Goal: Information Seeking & Learning: Learn about a topic

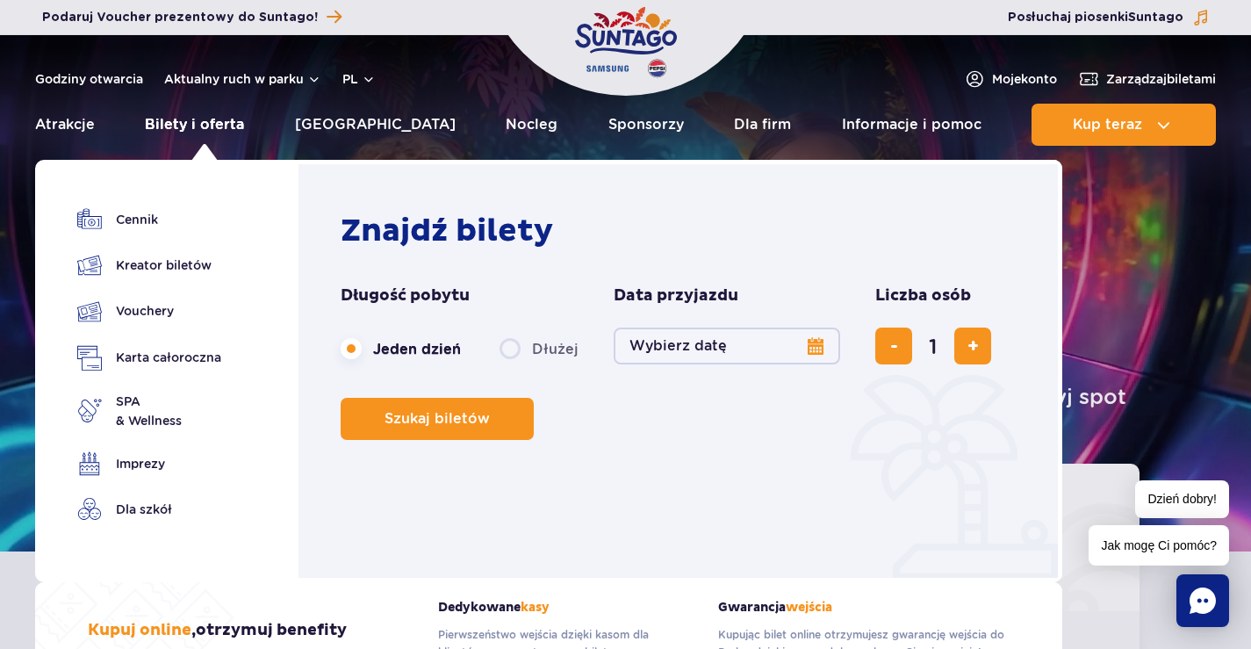
click at [198, 123] on link "Bilety i oferta" at bounding box center [194, 125] width 99 height 42
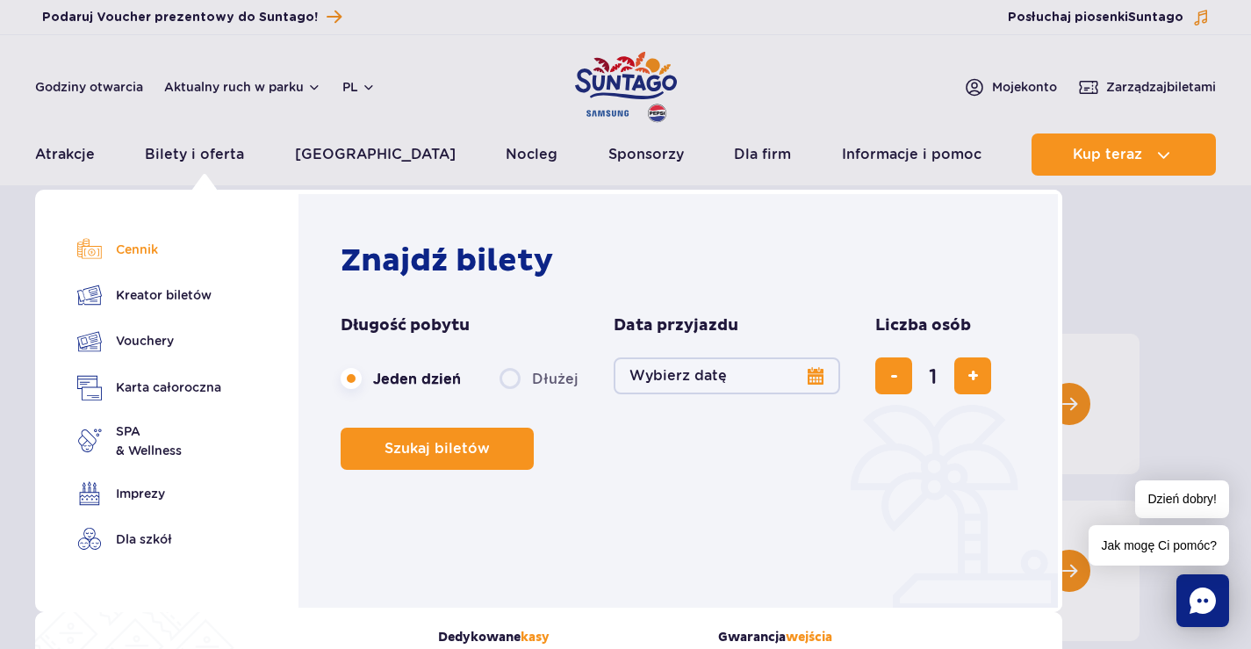
click at [139, 249] on link "Cennik" at bounding box center [149, 249] width 144 height 25
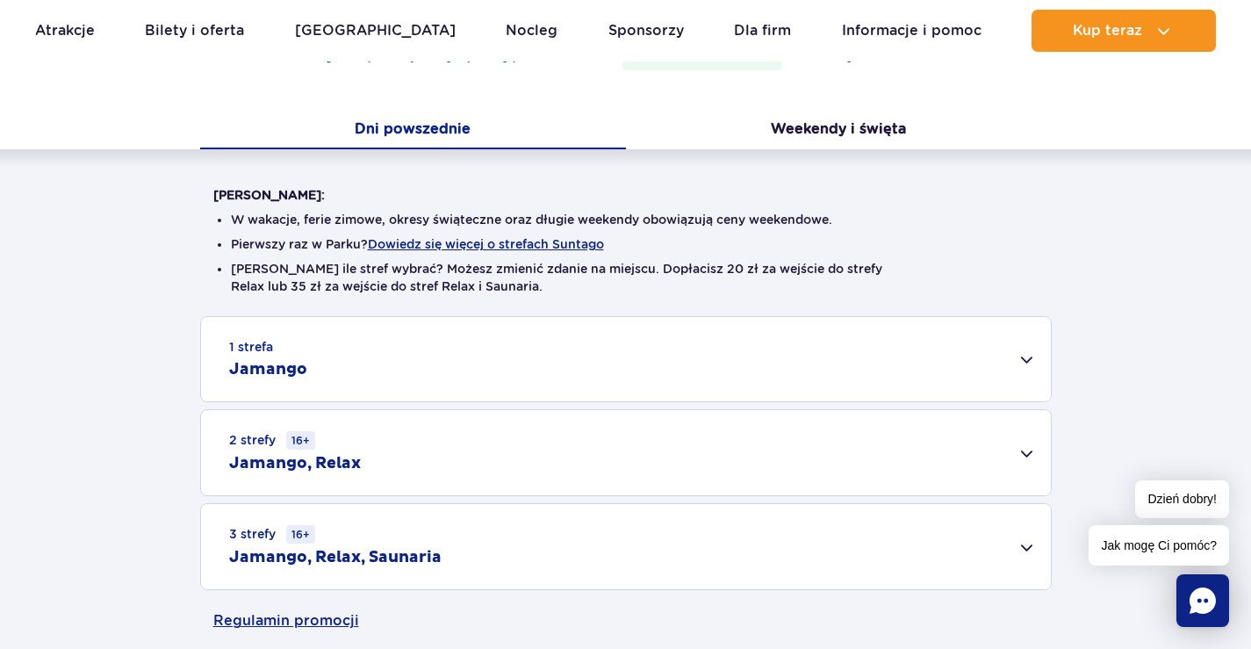
scroll to position [351, 0]
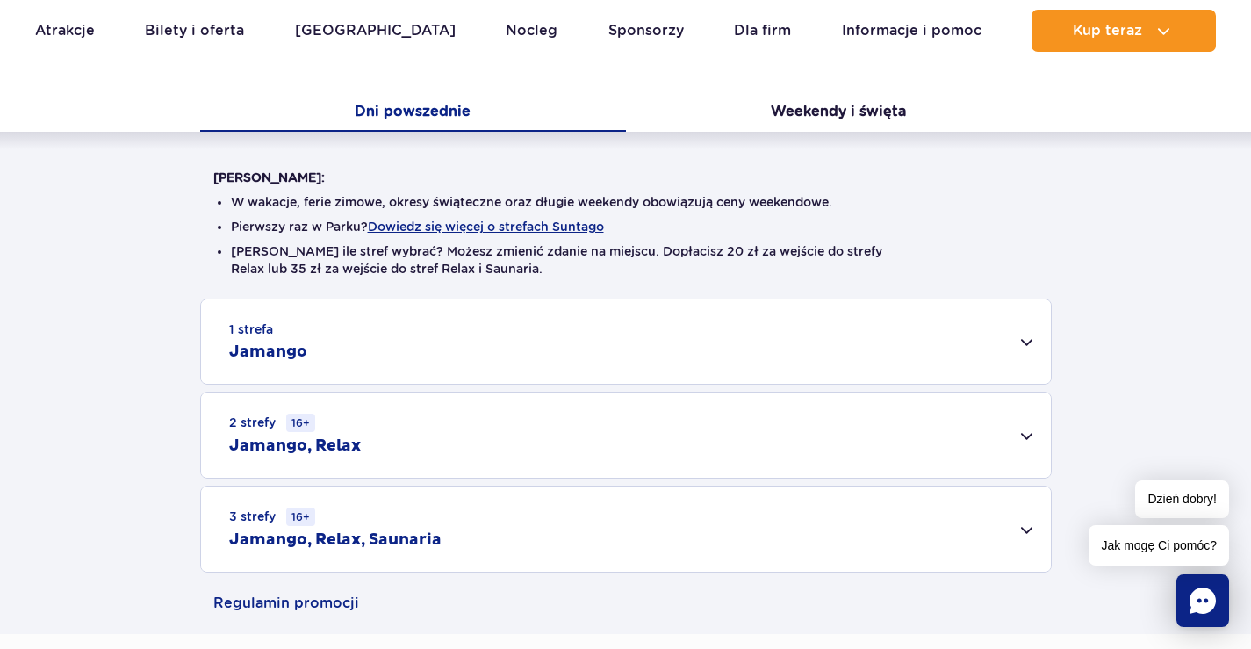
click at [1027, 339] on div "1 strefa Jamango" at bounding box center [626, 341] width 850 height 84
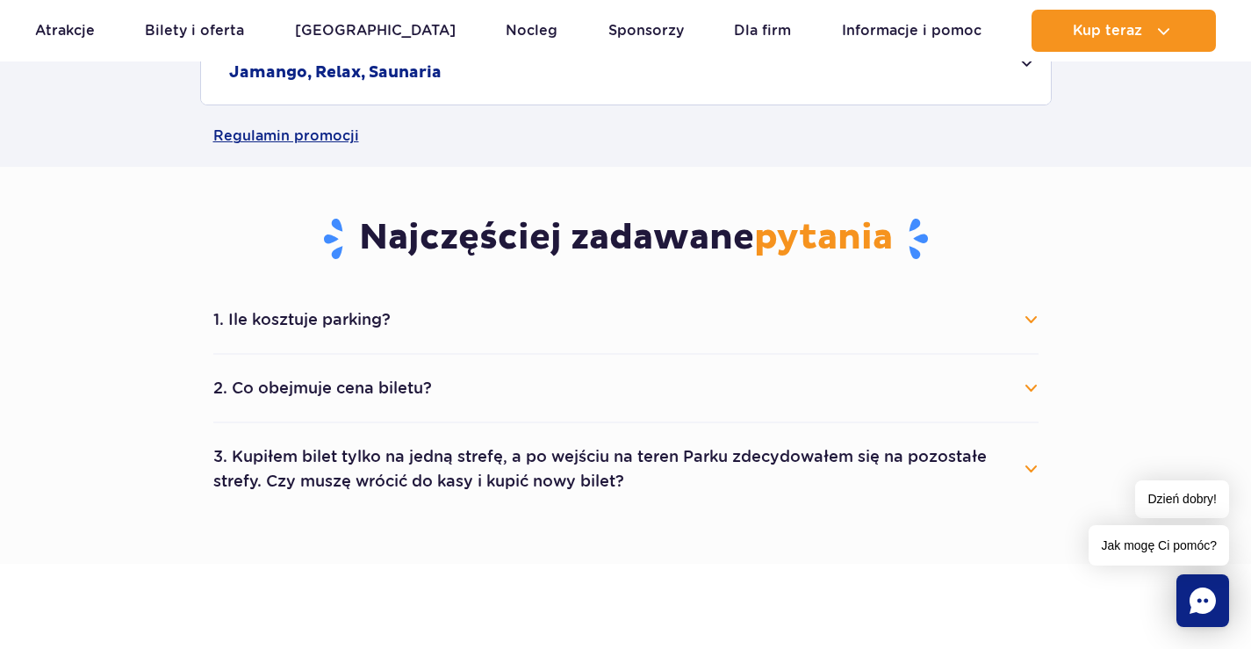
scroll to position [1492, 0]
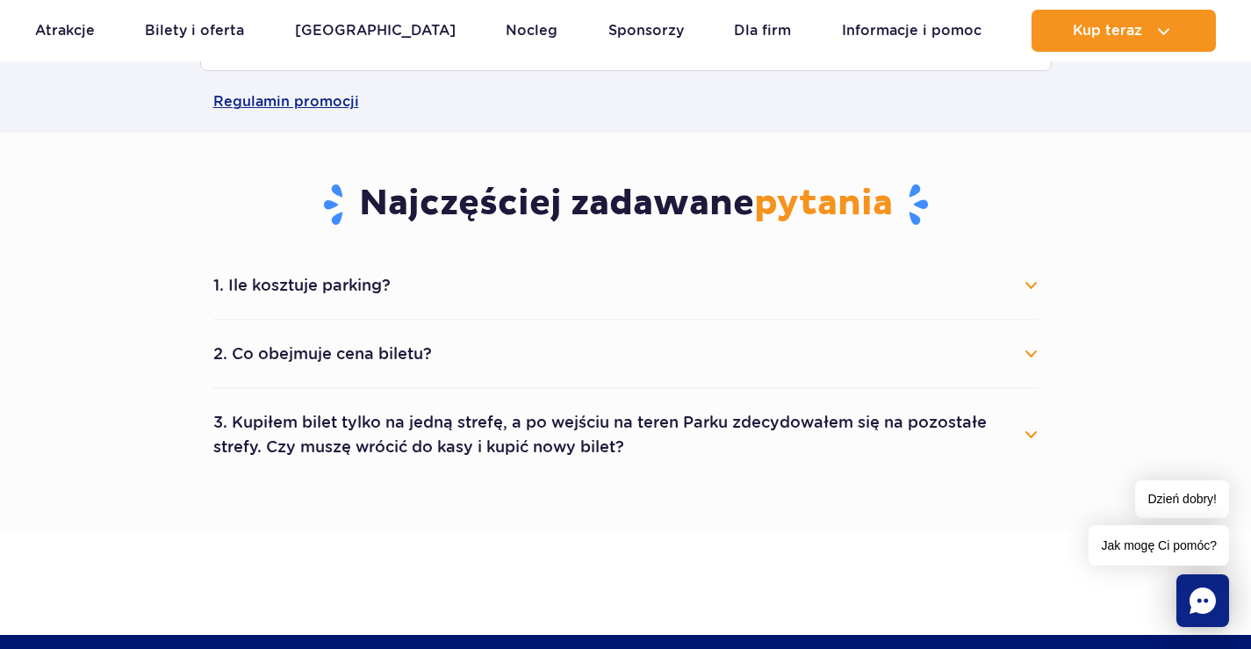
click at [305, 286] on button "1. Ile kosztuje parking?" at bounding box center [625, 285] width 825 height 39
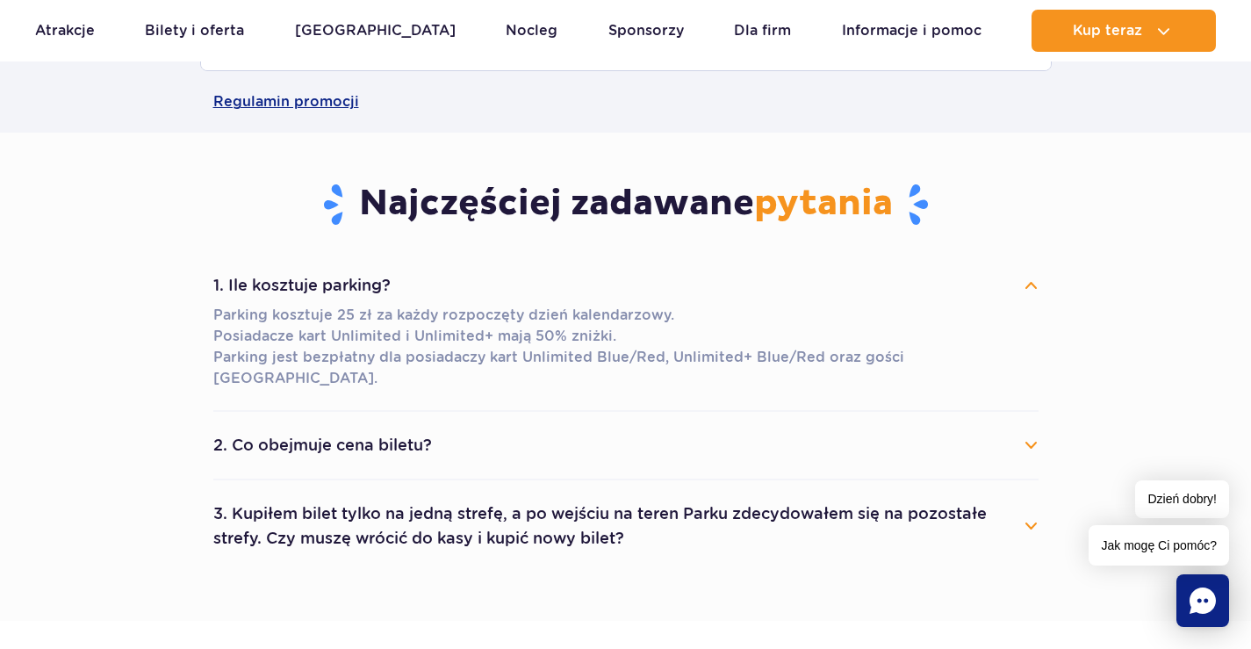
click at [354, 426] on button "2. Co obejmuje cena biletu?" at bounding box center [625, 445] width 825 height 39
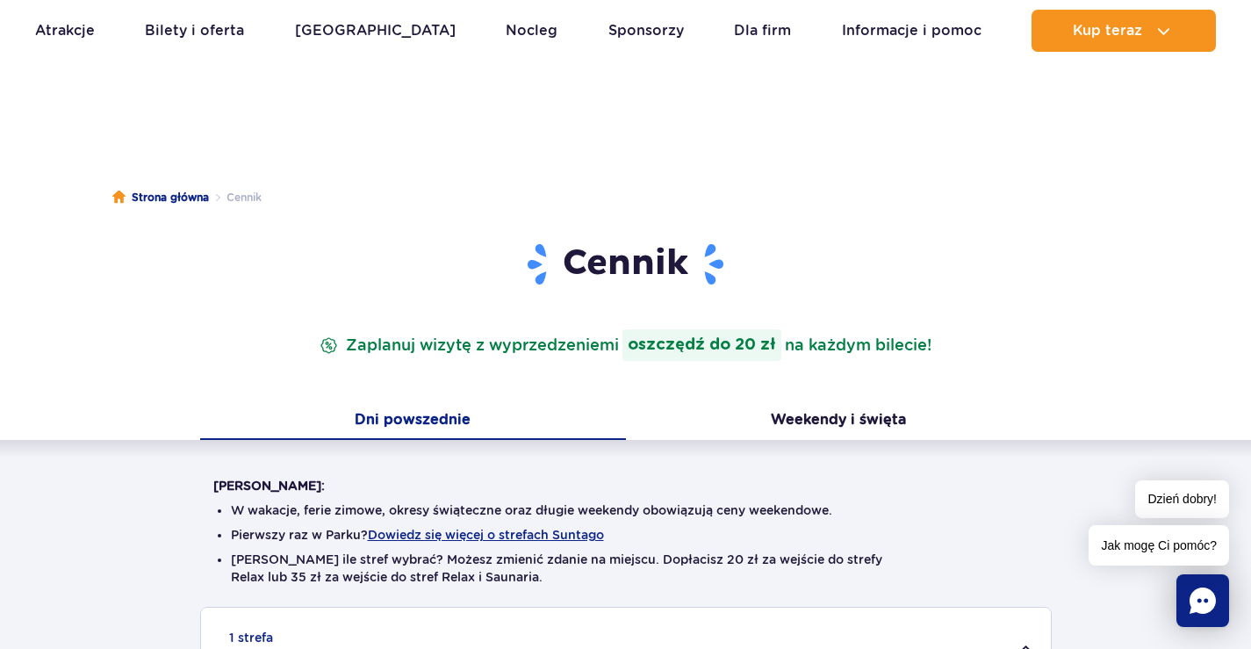
scroll to position [0, 0]
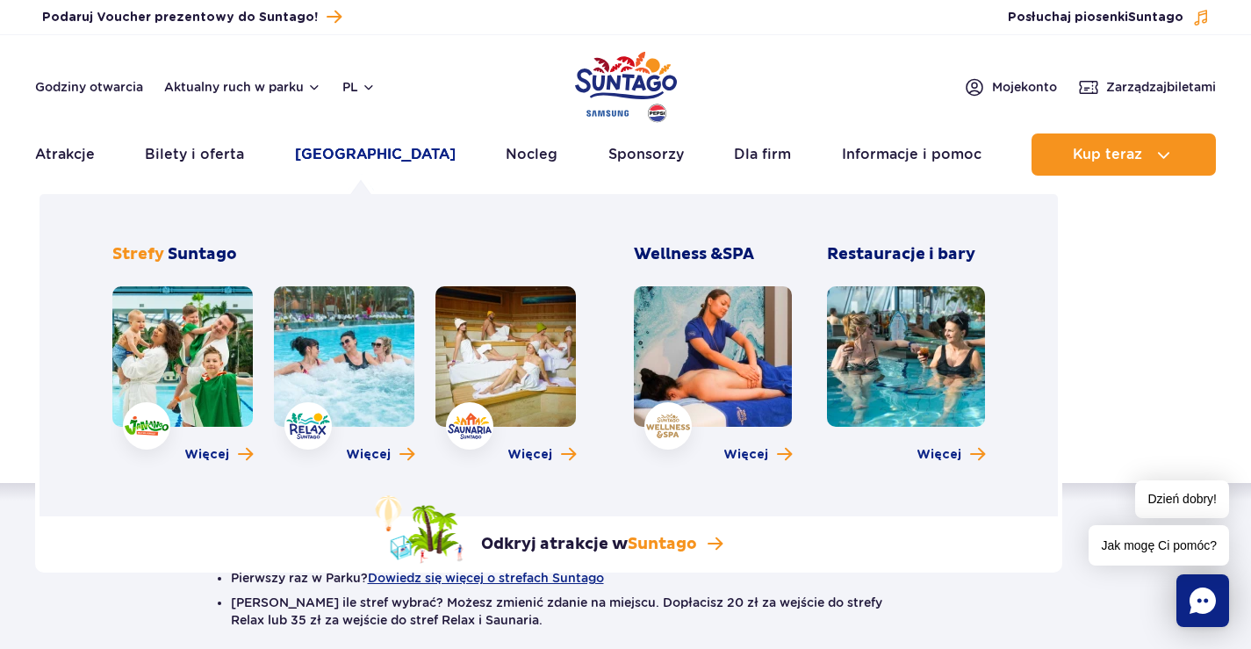
click at [355, 157] on link "[GEOGRAPHIC_DATA]" at bounding box center [375, 154] width 161 height 42
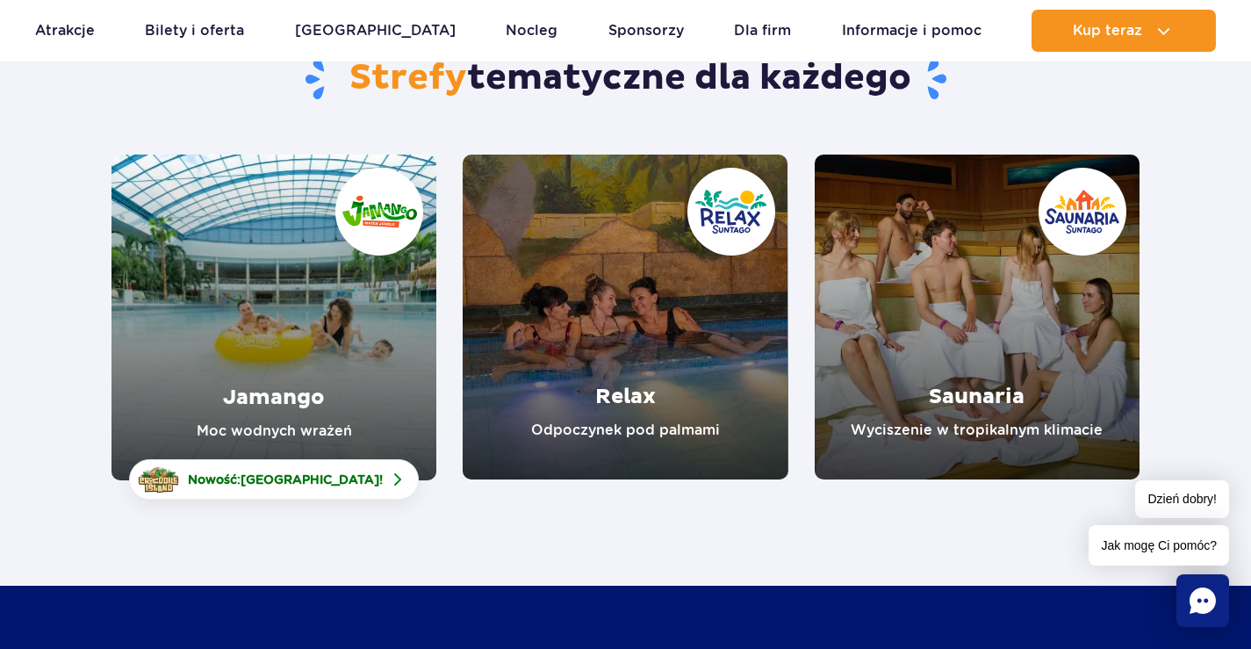
scroll to position [263, 0]
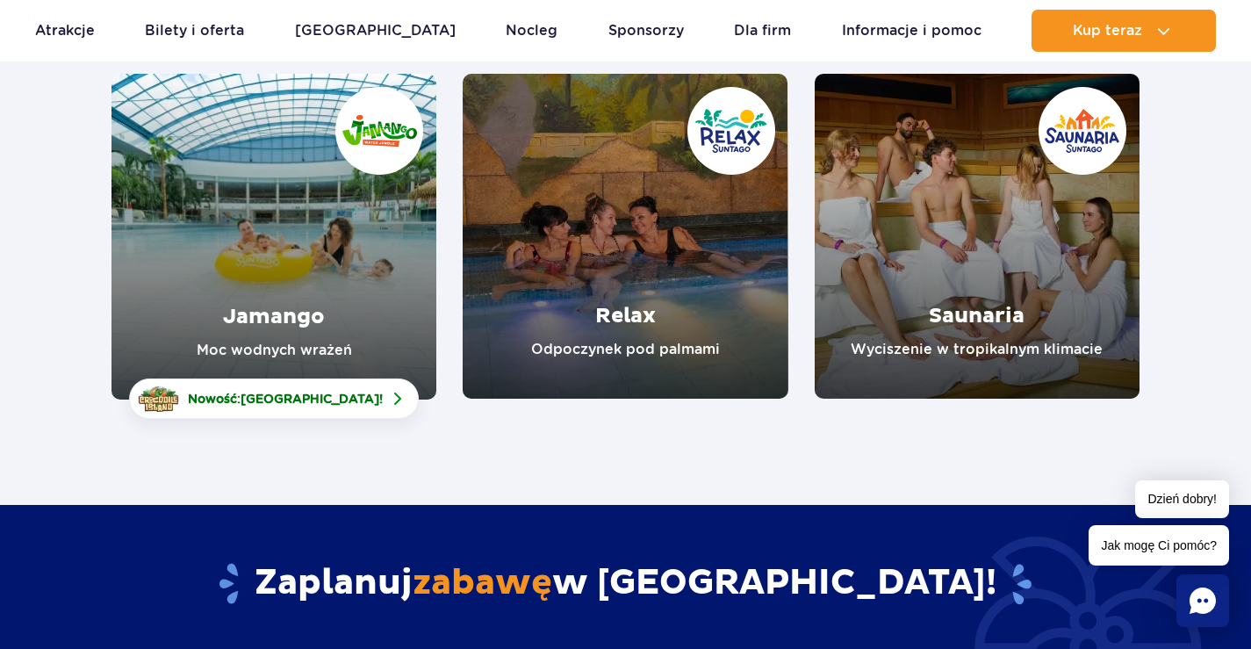
click at [251, 241] on link "Jamango" at bounding box center [273, 237] width 325 height 326
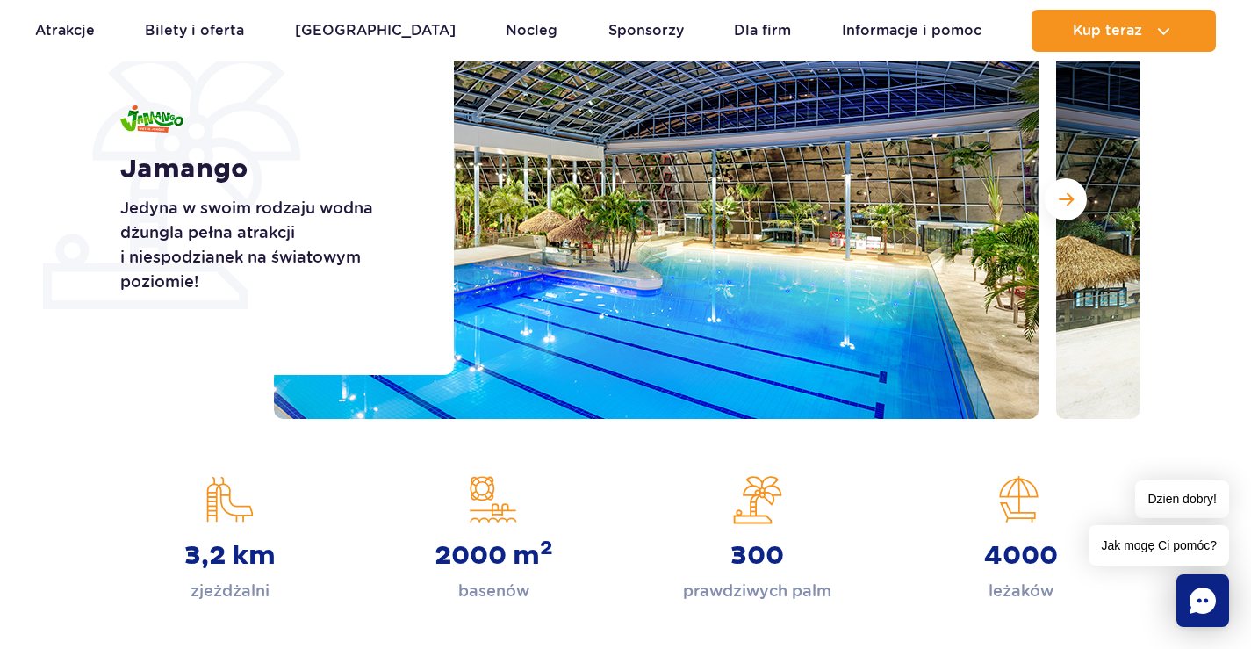
scroll to position [351, 0]
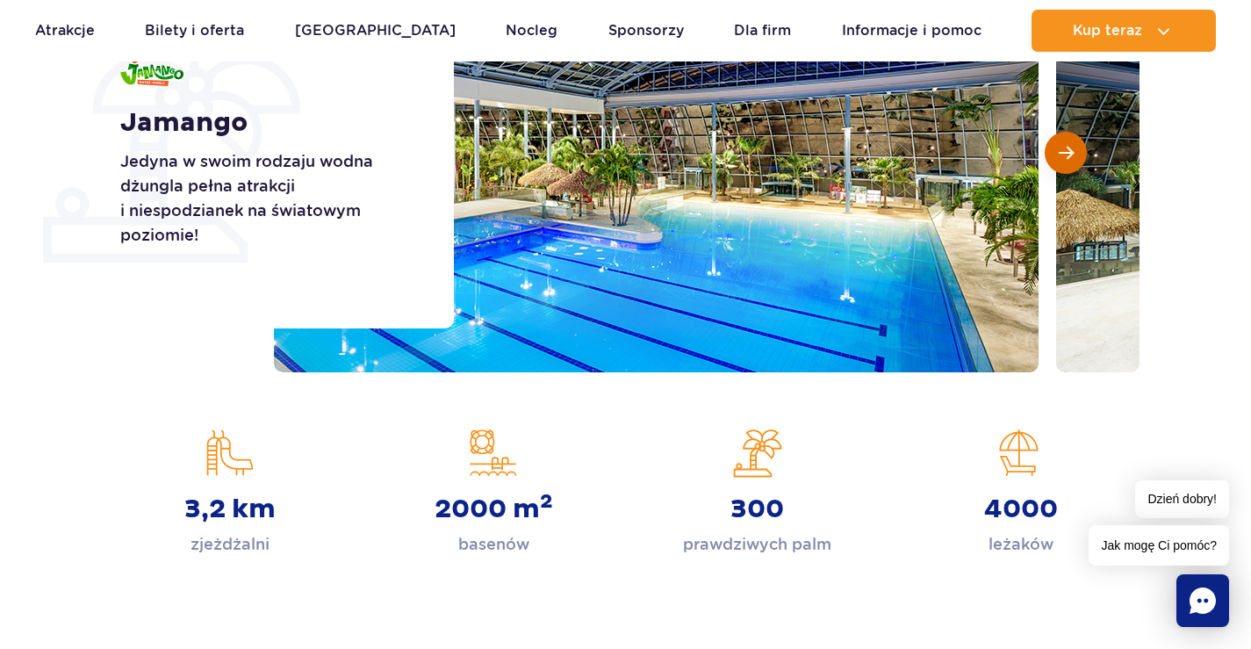
click at [1065, 154] on span "Następny slajd" at bounding box center [1065, 153] width 15 height 16
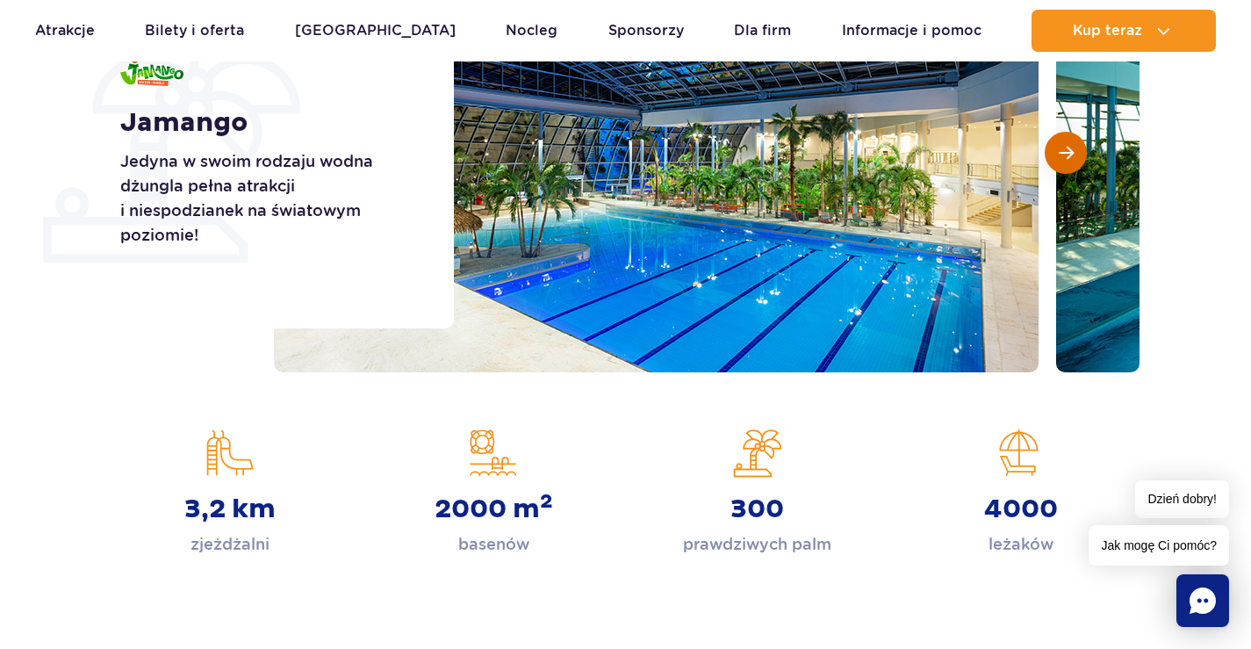
click at [1061, 155] on span "Następny slajd" at bounding box center [1065, 153] width 15 height 16
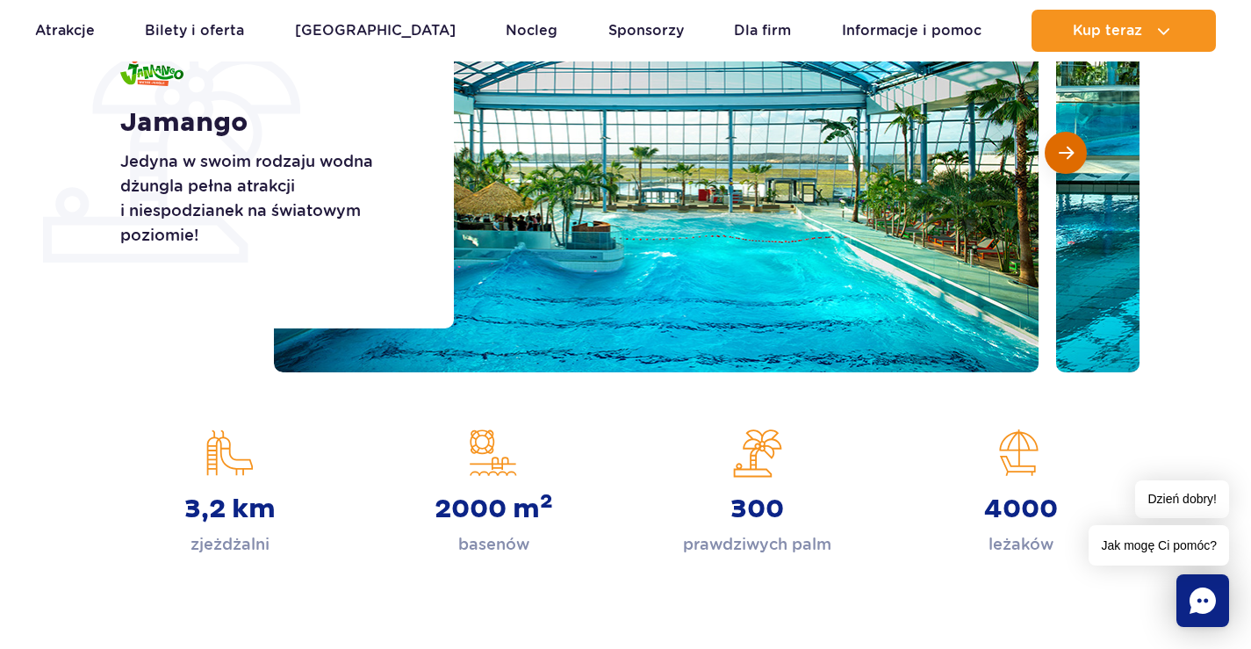
click at [1055, 154] on button "Następny slajd" at bounding box center [1065, 153] width 42 height 42
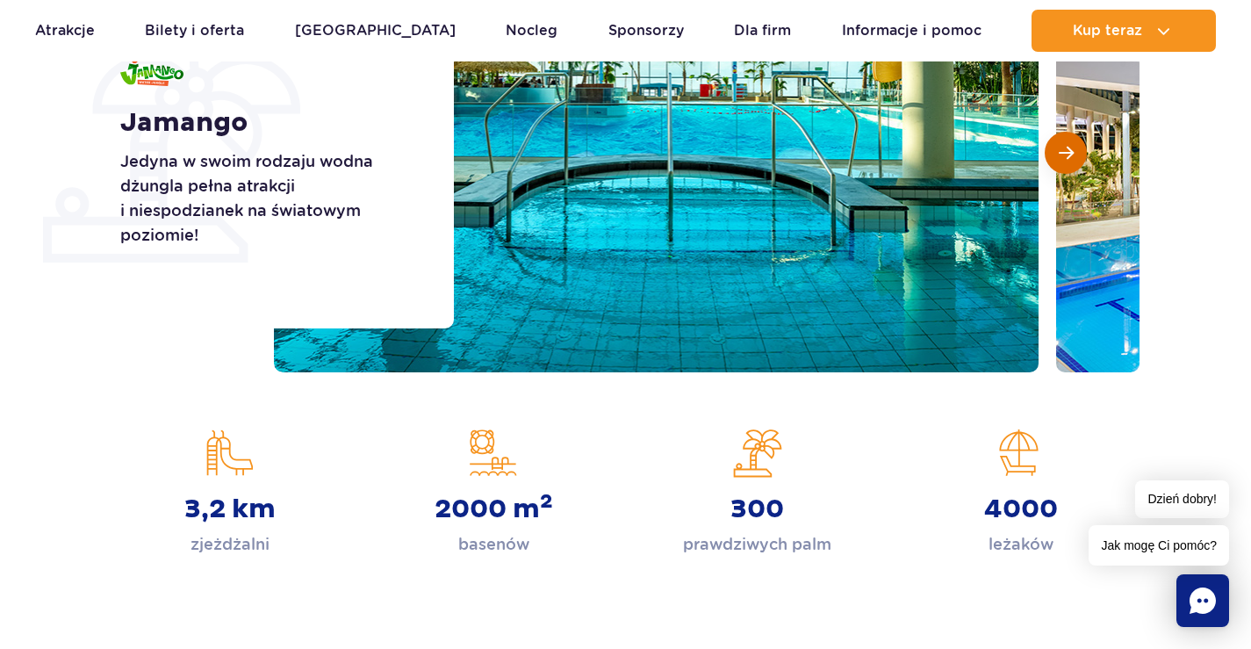
click at [1055, 154] on button "Następny slajd" at bounding box center [1065, 153] width 42 height 42
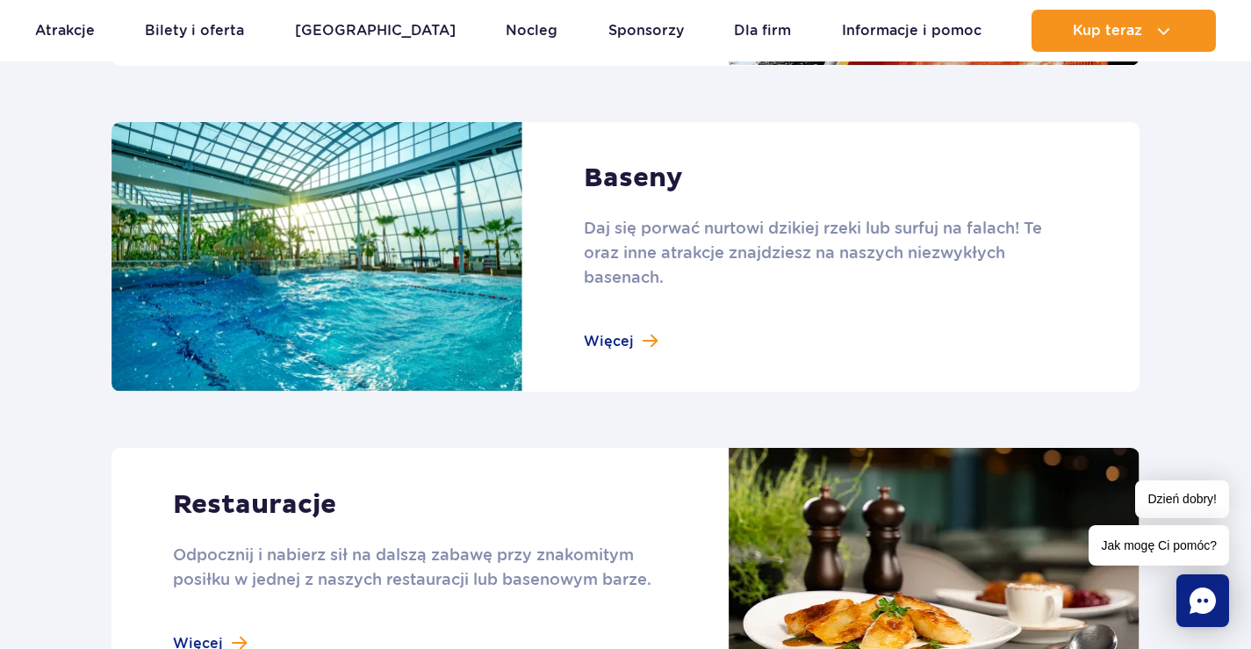
scroll to position [1316, 0]
